Goal: Information Seeking & Learning: Learn about a topic

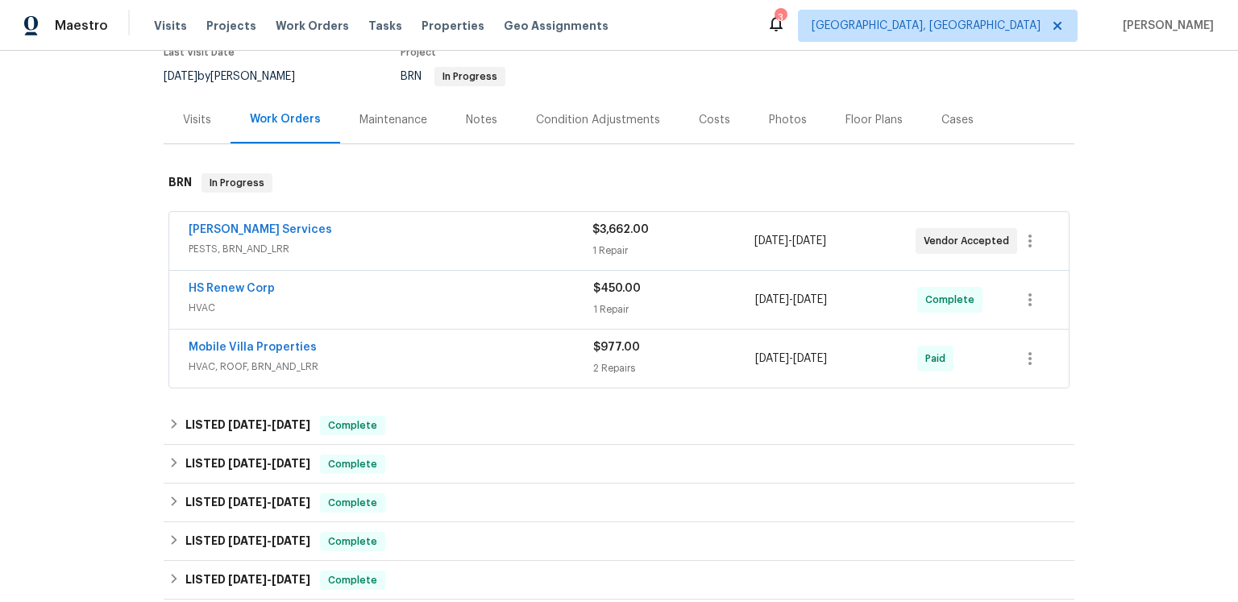
scroll to position [165, 0]
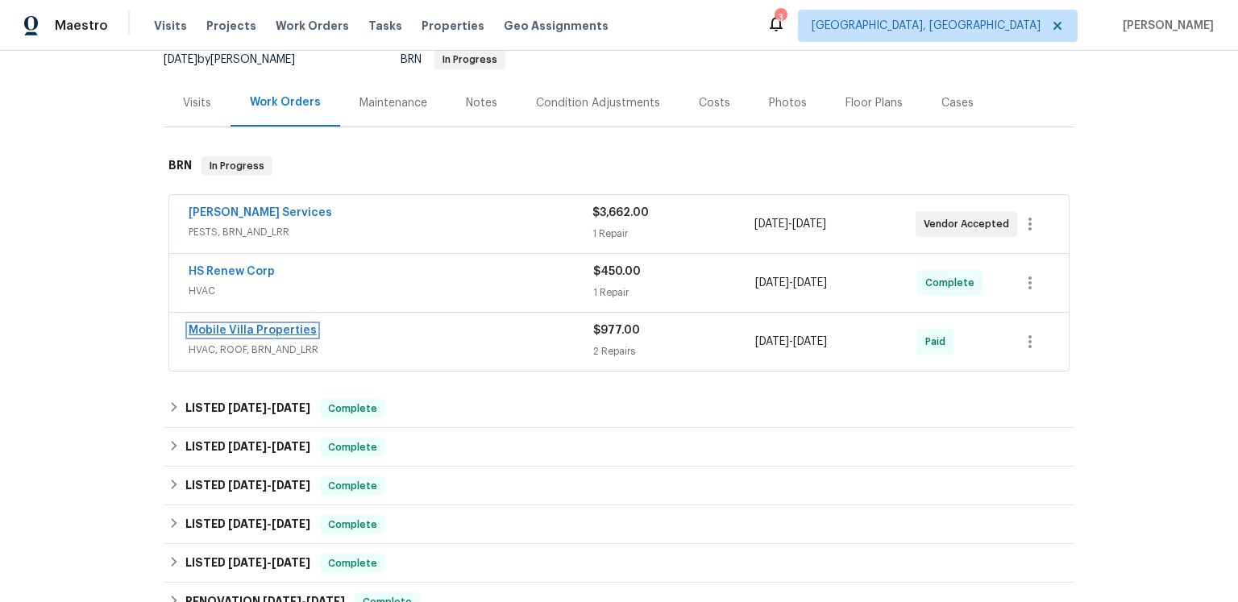
click at [284, 336] on link "Mobile Villa Properties" at bounding box center [253, 330] width 128 height 11
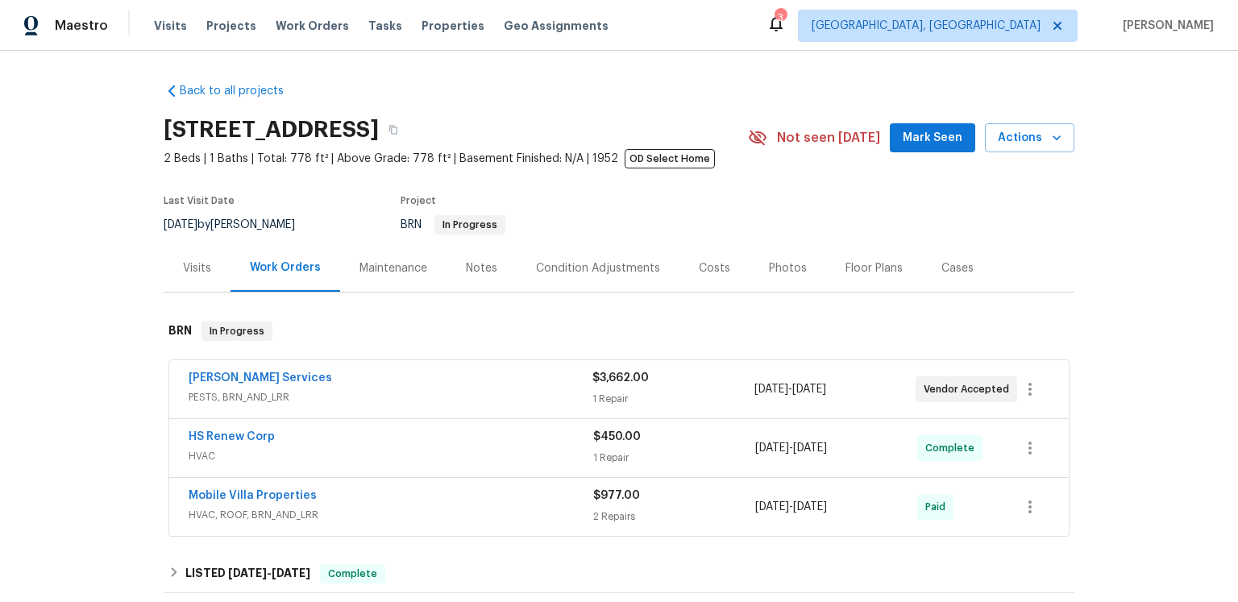
scroll to position [79, 0]
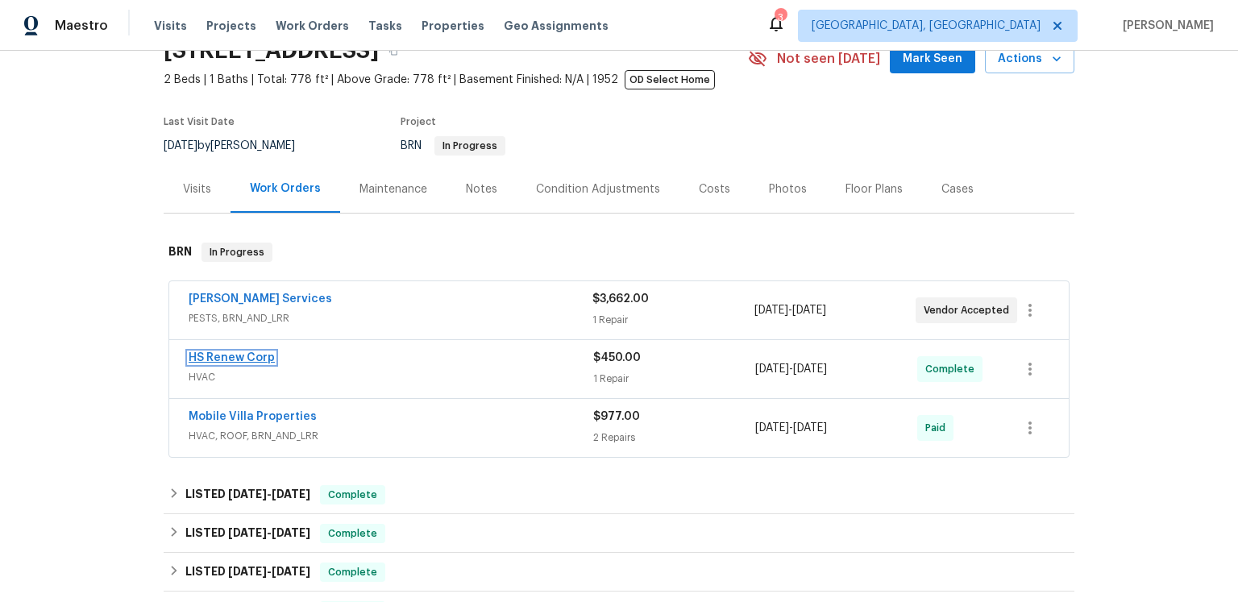
click at [275, 363] on link "HS Renew Corp" at bounding box center [232, 357] width 86 height 11
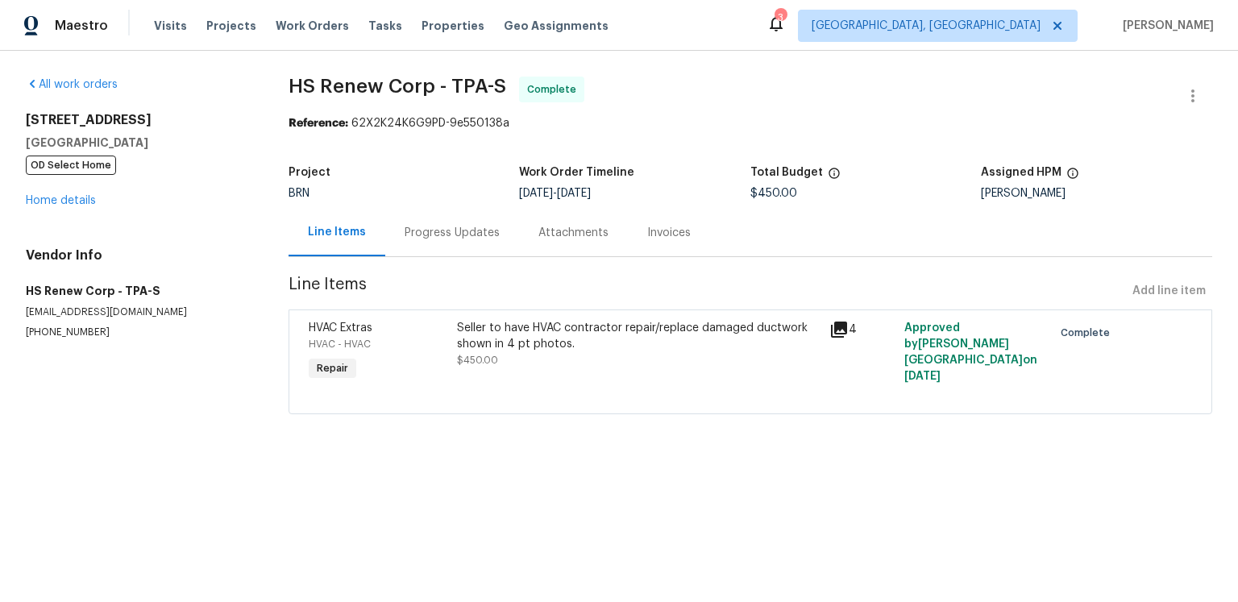
click at [831, 338] on icon at bounding box center [839, 329] width 16 height 16
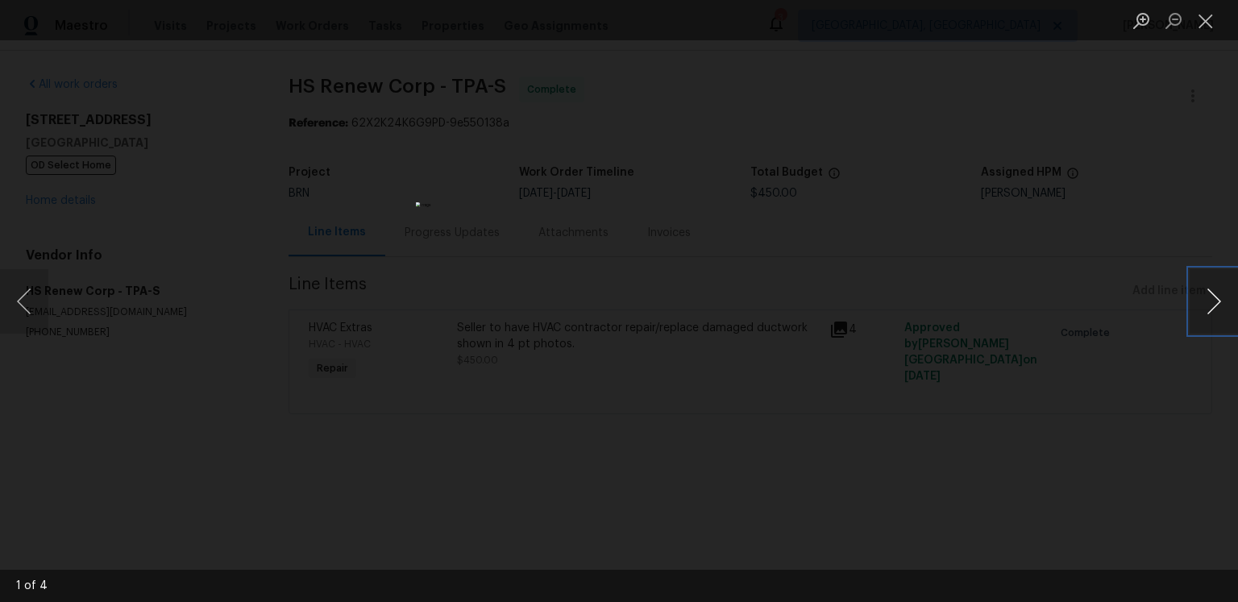
click at [1221, 303] on button "Next image" at bounding box center [1213, 301] width 48 height 64
click at [1207, 24] on button "Close lightbox" at bounding box center [1205, 20] width 32 height 28
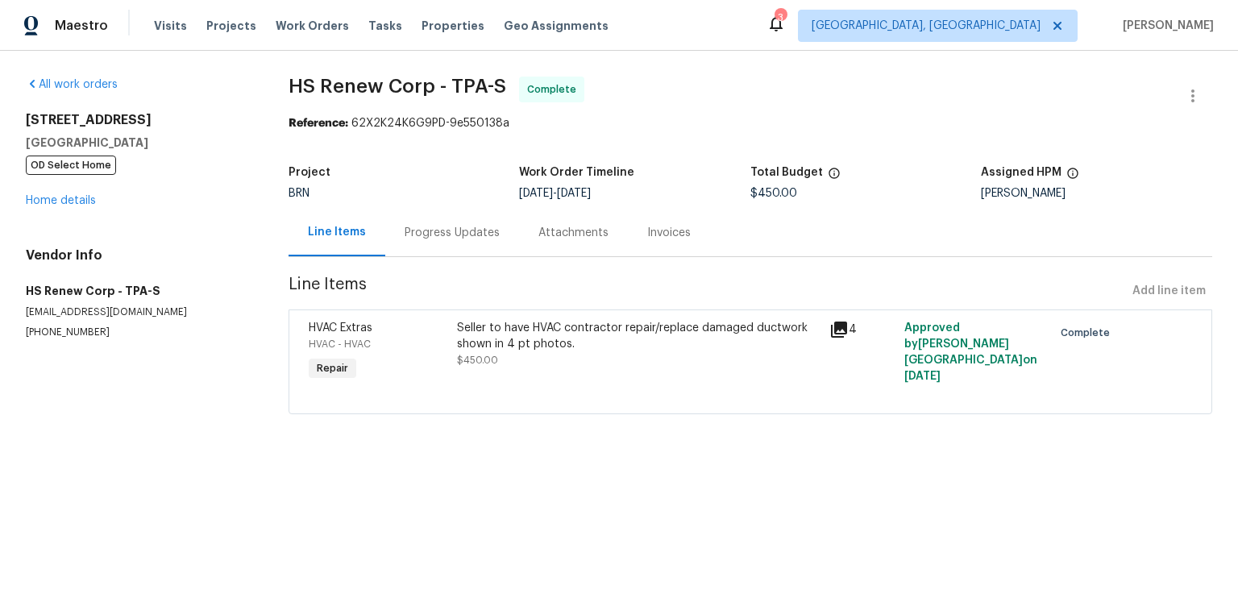
click at [751, 106] on span "HS Renew Corp - TPA-S Complete" at bounding box center [730, 96] width 885 height 39
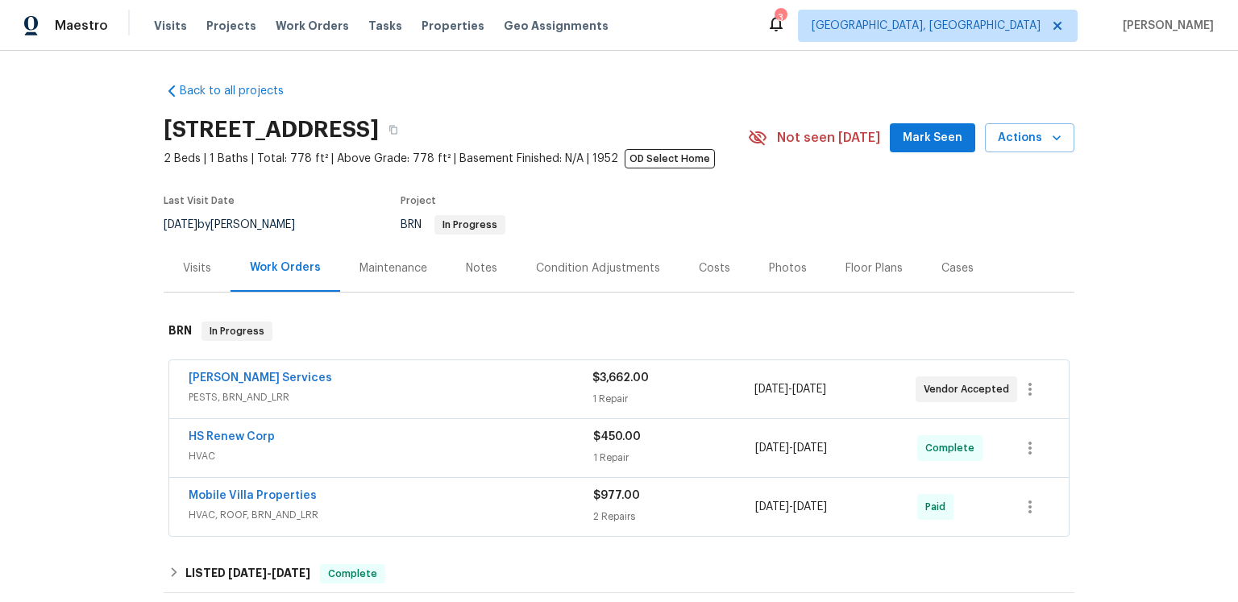
scroll to position [123, 0]
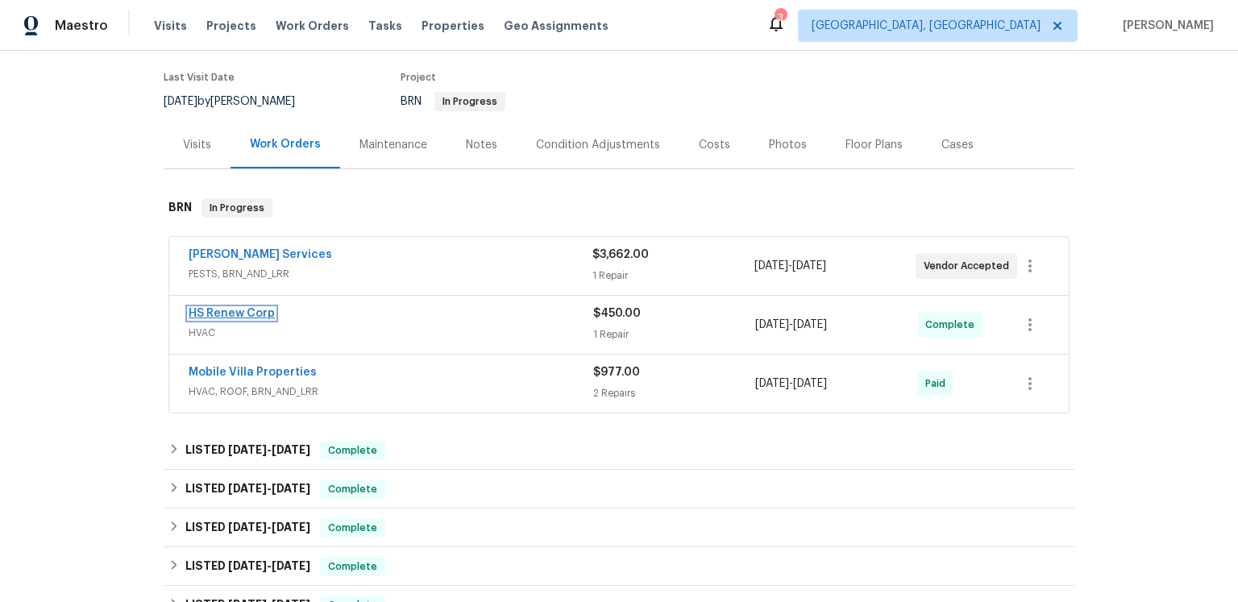
click at [248, 319] on link "HS Renew Corp" at bounding box center [232, 313] width 86 height 11
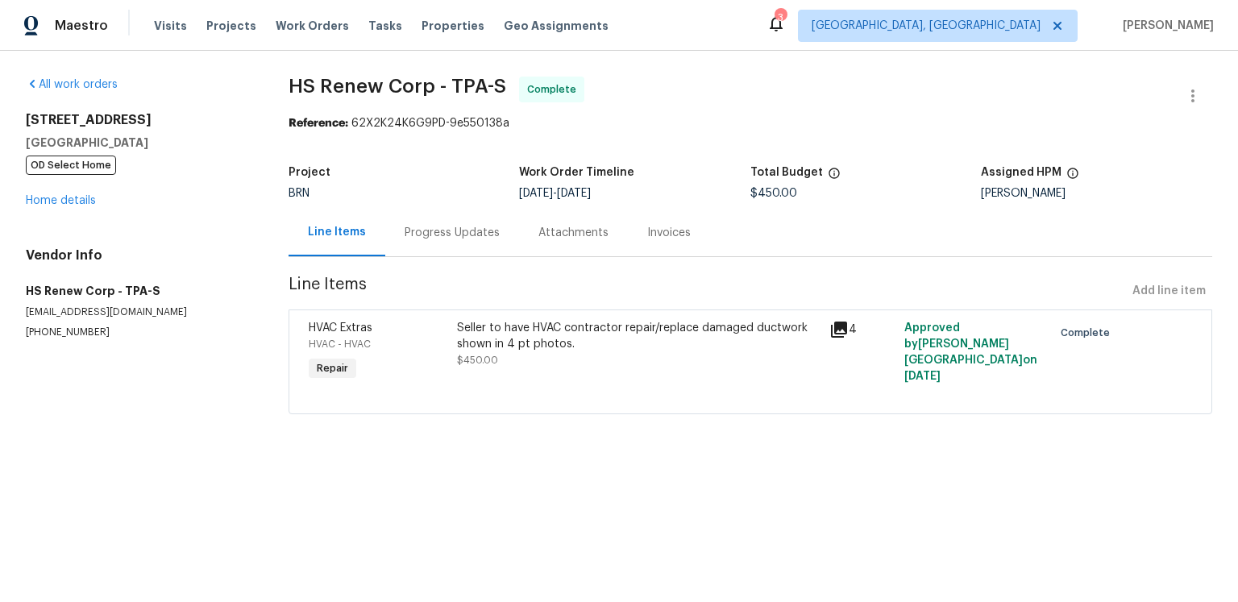
click at [841, 339] on icon at bounding box center [838, 329] width 19 height 19
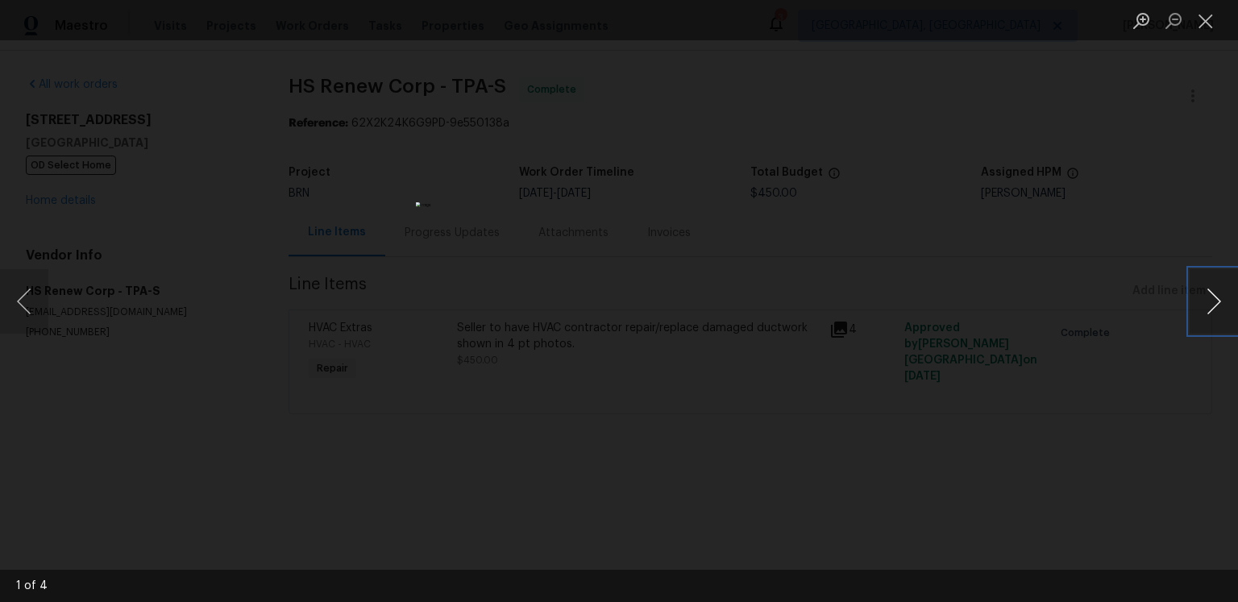
click at [1213, 299] on button "Next image" at bounding box center [1213, 301] width 48 height 64
click at [1211, 17] on button "Close lightbox" at bounding box center [1205, 20] width 32 height 28
